Goal: Task Accomplishment & Management: Manage account settings

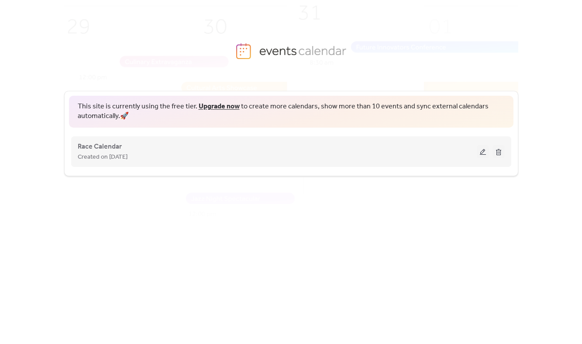
click at [484, 147] on button at bounding box center [483, 151] width 12 height 13
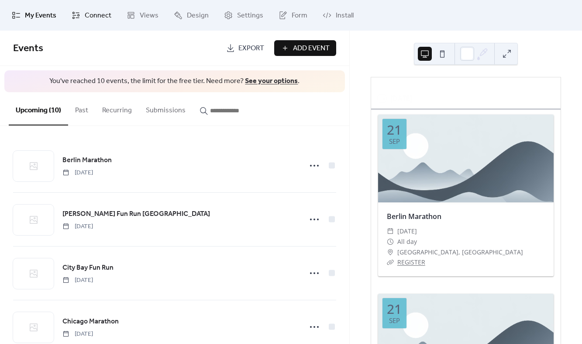
click at [83, 15] on link "Connect" at bounding box center [91, 15] width 53 height 24
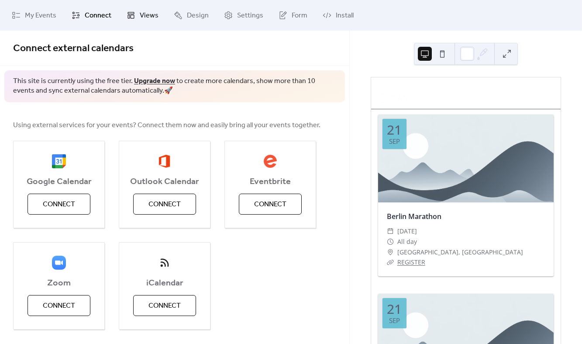
click at [128, 18] on icon at bounding box center [131, 15] width 7 height 7
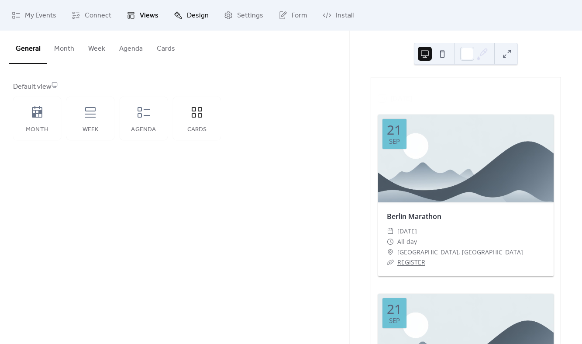
click at [183, 18] on link "Design" at bounding box center [191, 15] width 48 height 24
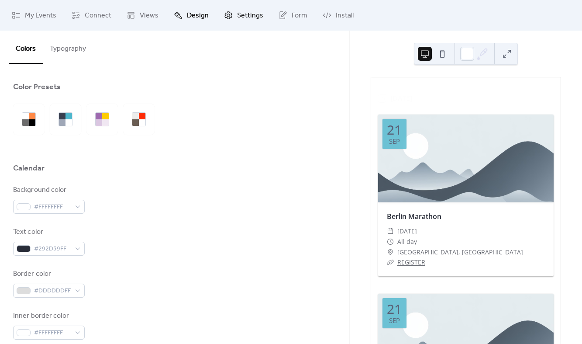
click at [237, 16] on span "Settings" at bounding box center [250, 15] width 26 height 10
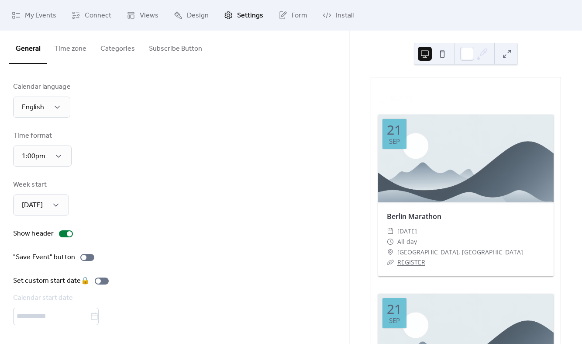
click at [107, 53] on button "Categories" at bounding box center [117, 47] width 48 height 32
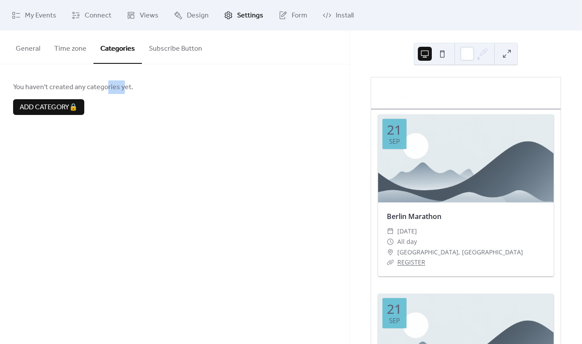
drag, startPoint x: 106, startPoint y: 92, endPoint x: 121, endPoint y: 87, distance: 15.1
click at [121, 87] on span "You haven't created any categories yet." at bounding box center [174, 87] width 323 height 10
click at [221, 161] on div "General Time zone Categories Subscribe Button Calendar language English Time fo…" at bounding box center [174, 187] width 349 height 313
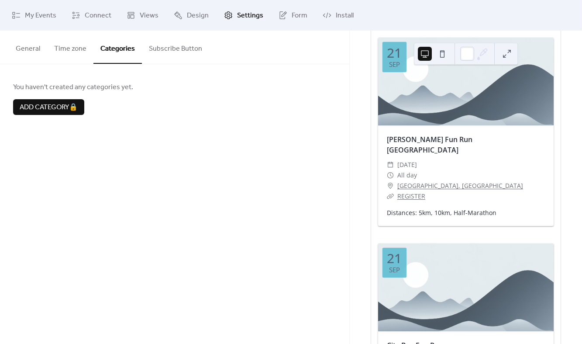
scroll to position [260, 0]
